Goal: Navigation & Orientation: Find specific page/section

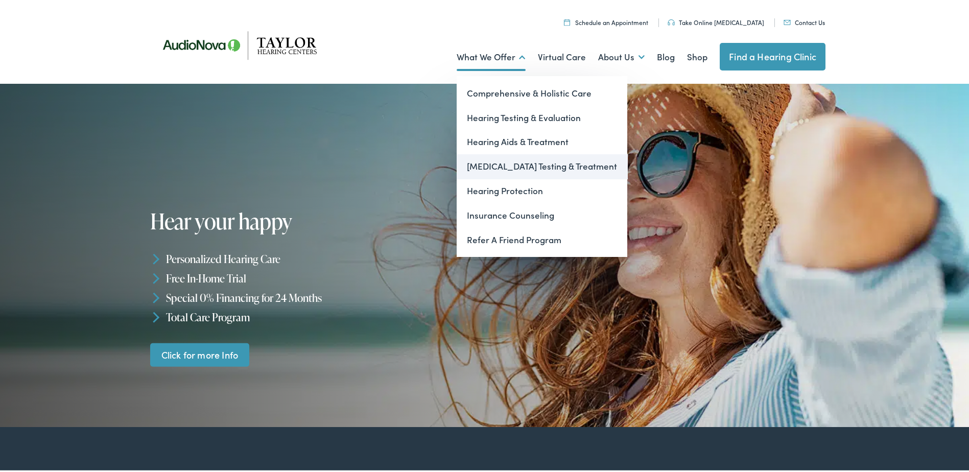
click at [540, 166] on link "[MEDICAL_DATA] Testing & Treatment" at bounding box center [542, 164] width 171 height 25
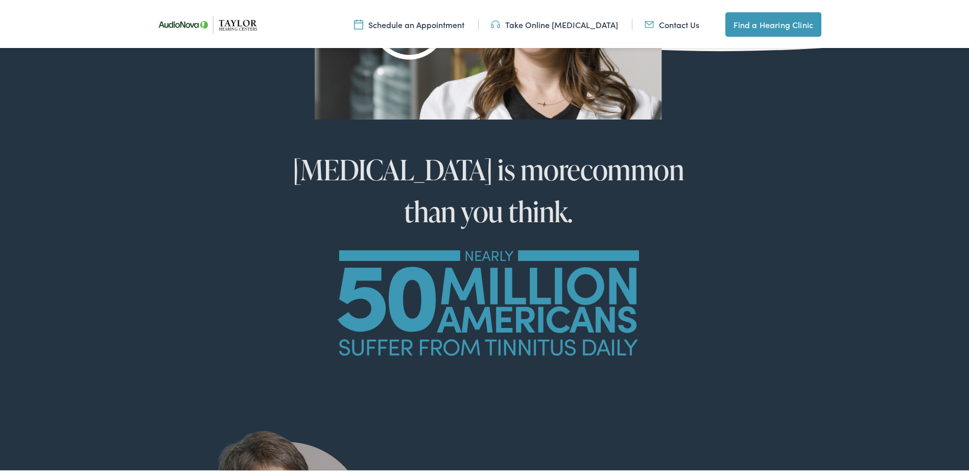
scroll to position [613, 0]
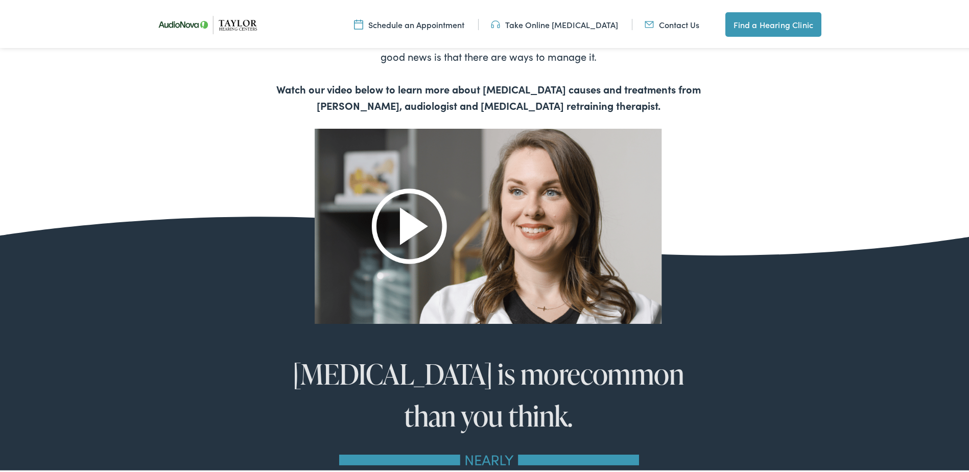
click at [410, 223] on img at bounding box center [488, 224] width 347 height 195
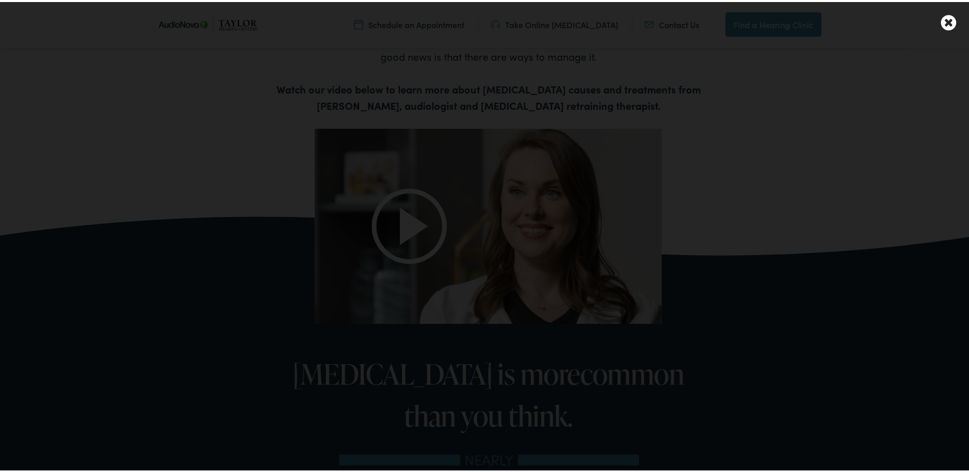
click at [945, 23] on icon at bounding box center [948, 21] width 15 height 18
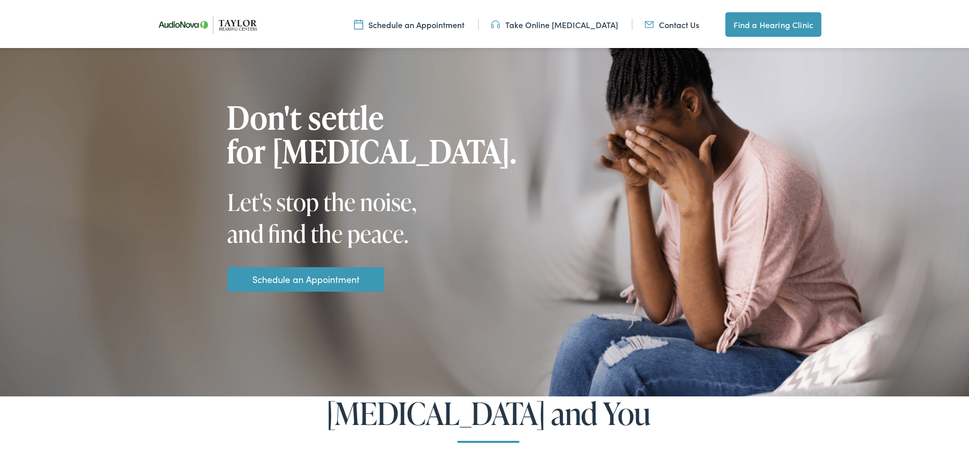
scroll to position [0, 0]
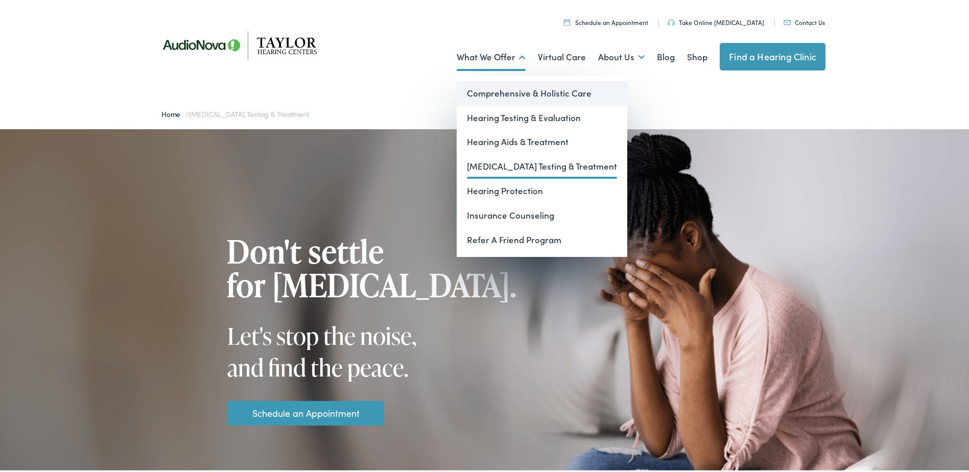
click at [499, 94] on link "Comprehensive & Holistic Care" at bounding box center [542, 91] width 171 height 25
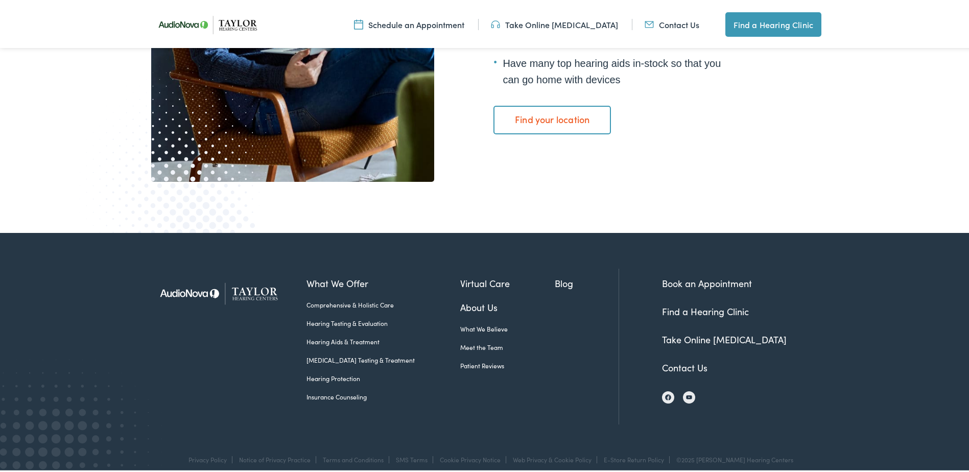
scroll to position [1968, 0]
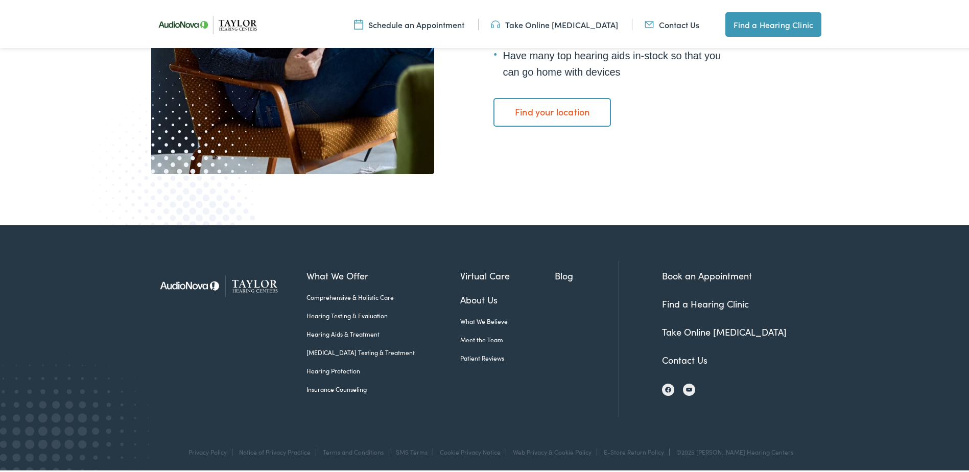
click at [566, 103] on link "Find your location" at bounding box center [551, 110] width 117 height 29
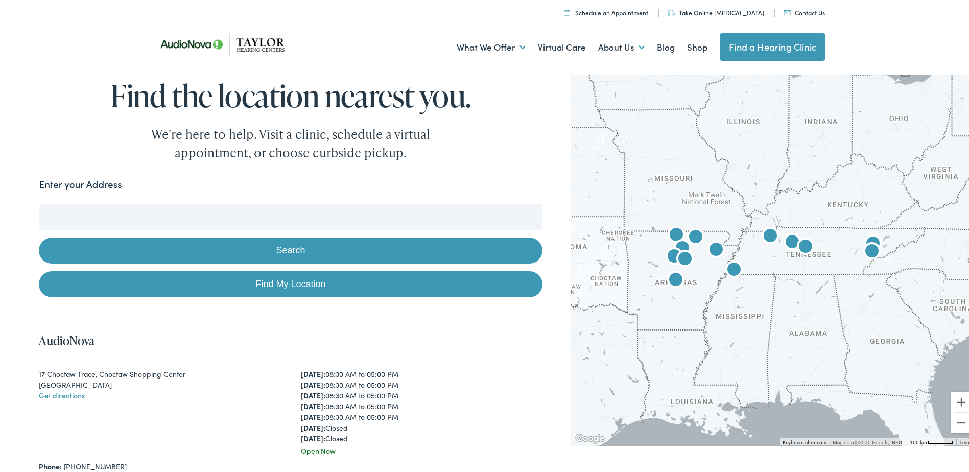
scroll to position [153, 0]
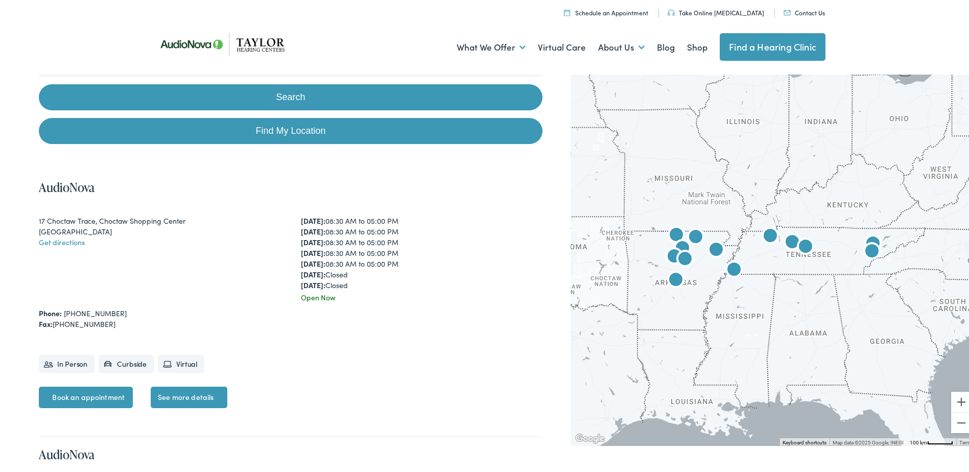
click at [729, 269] on img "AudioNova" at bounding box center [734, 268] width 33 height 33
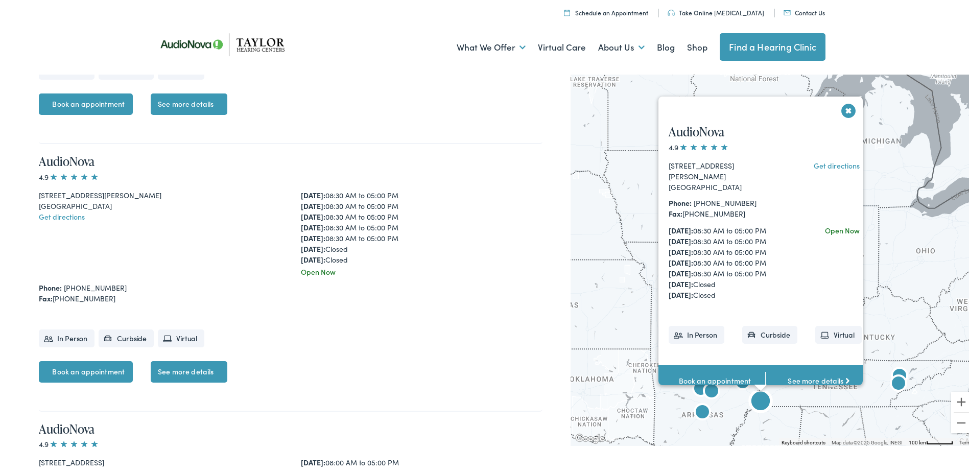
scroll to position [2636, 0]
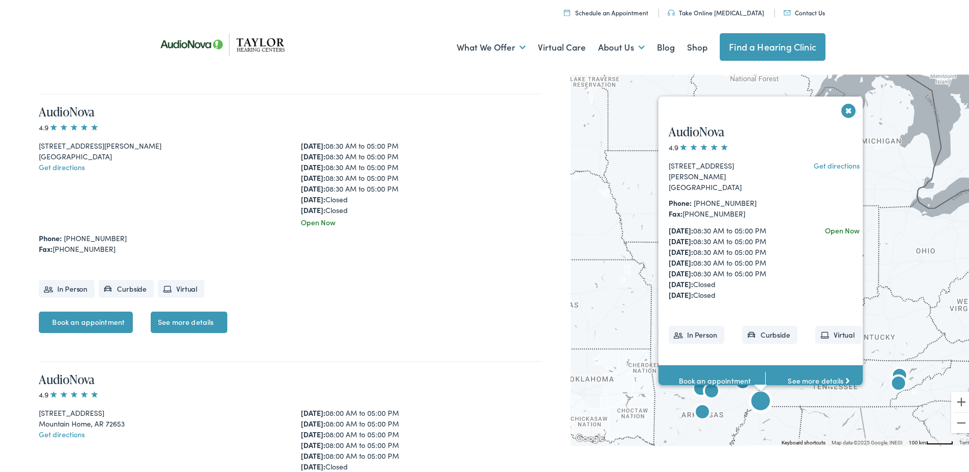
click at [818, 376] on link "See more details" at bounding box center [818, 379] width 107 height 32
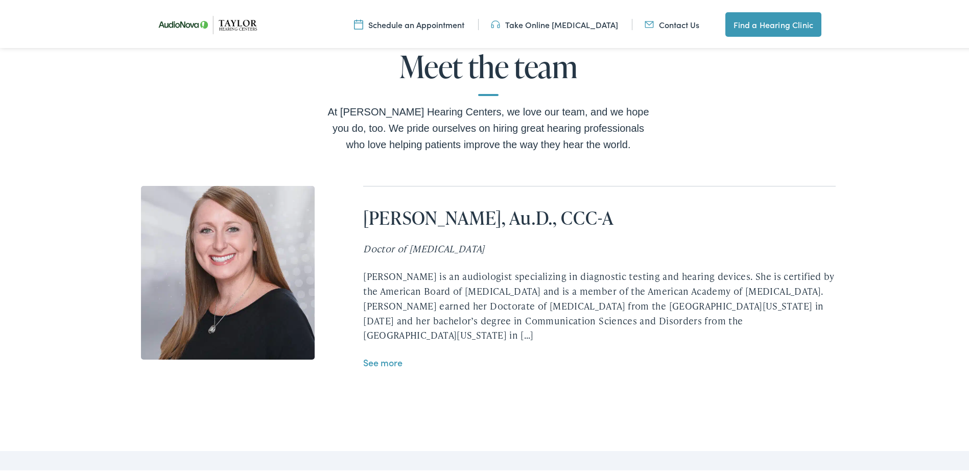
scroll to position [2094, 0]
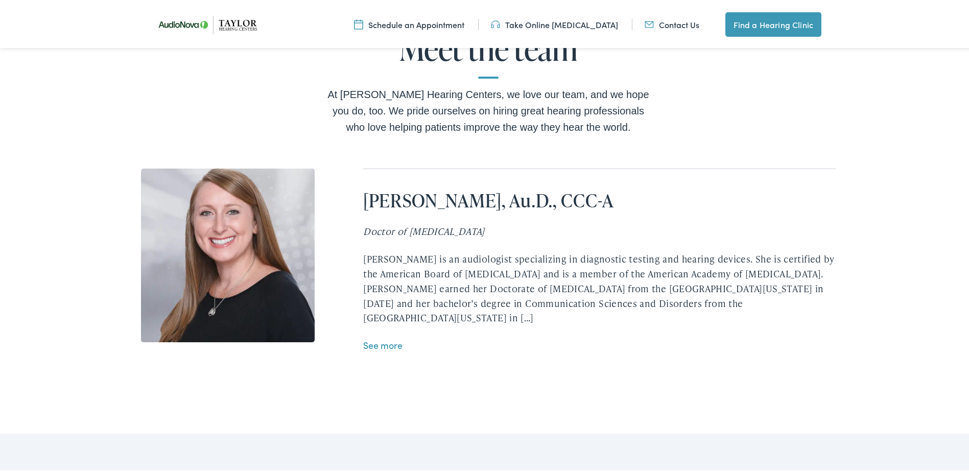
click at [366, 337] on link "See more" at bounding box center [382, 343] width 39 height 13
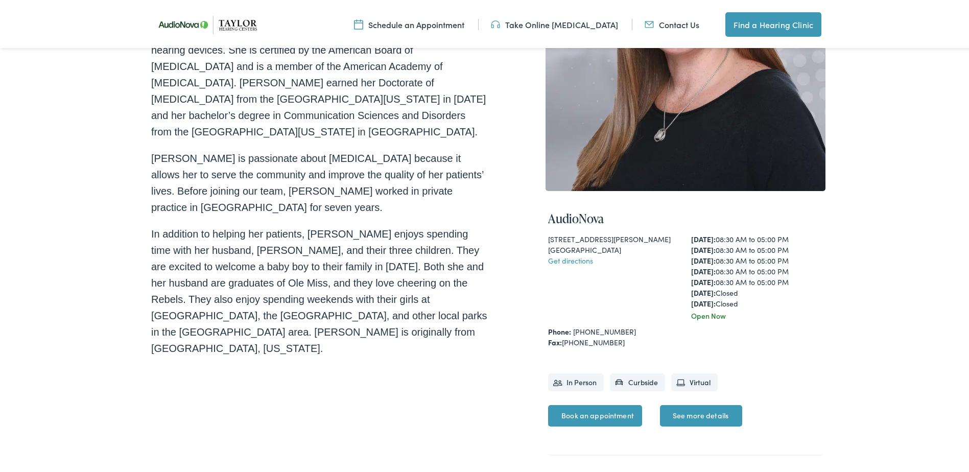
scroll to position [83, 0]
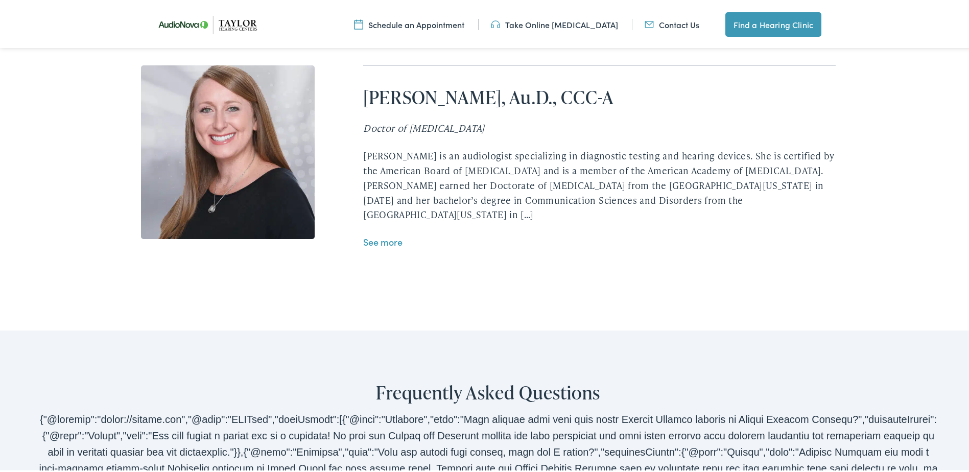
scroll to position [2057, 0]
